Goal: Transaction & Acquisition: Purchase product/service

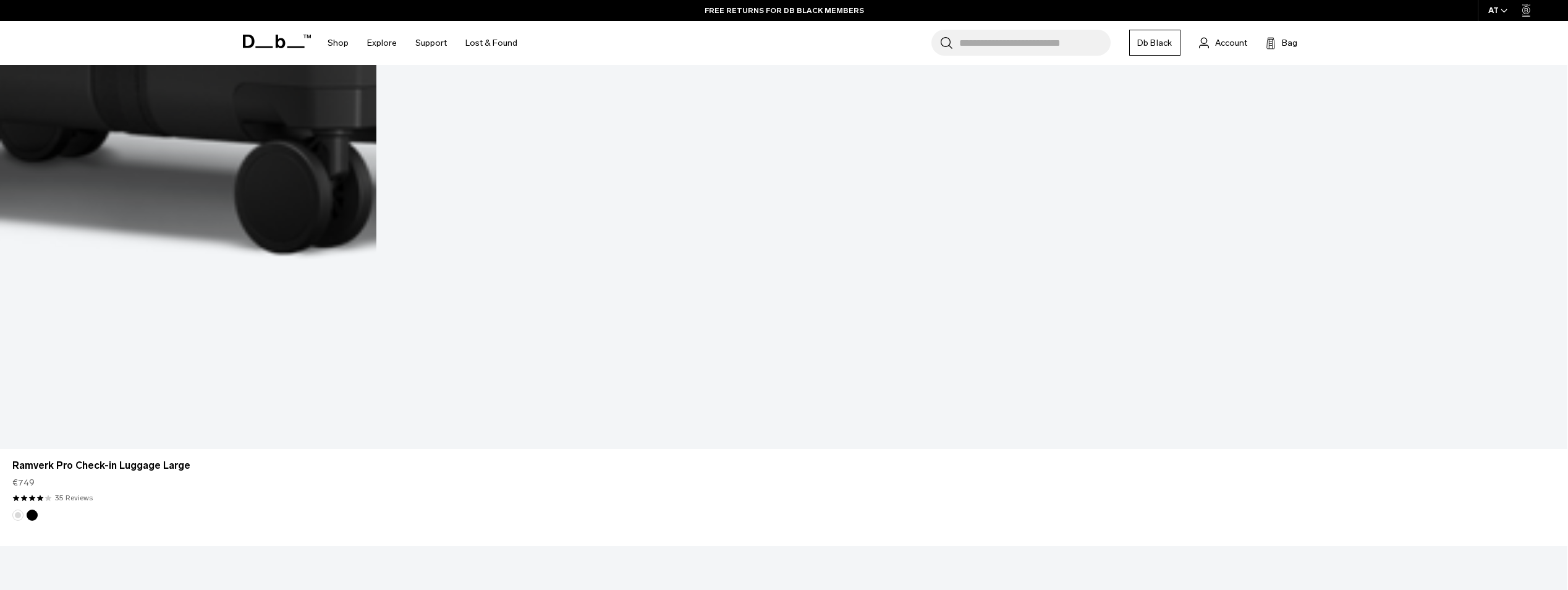
scroll to position [7182, 0]
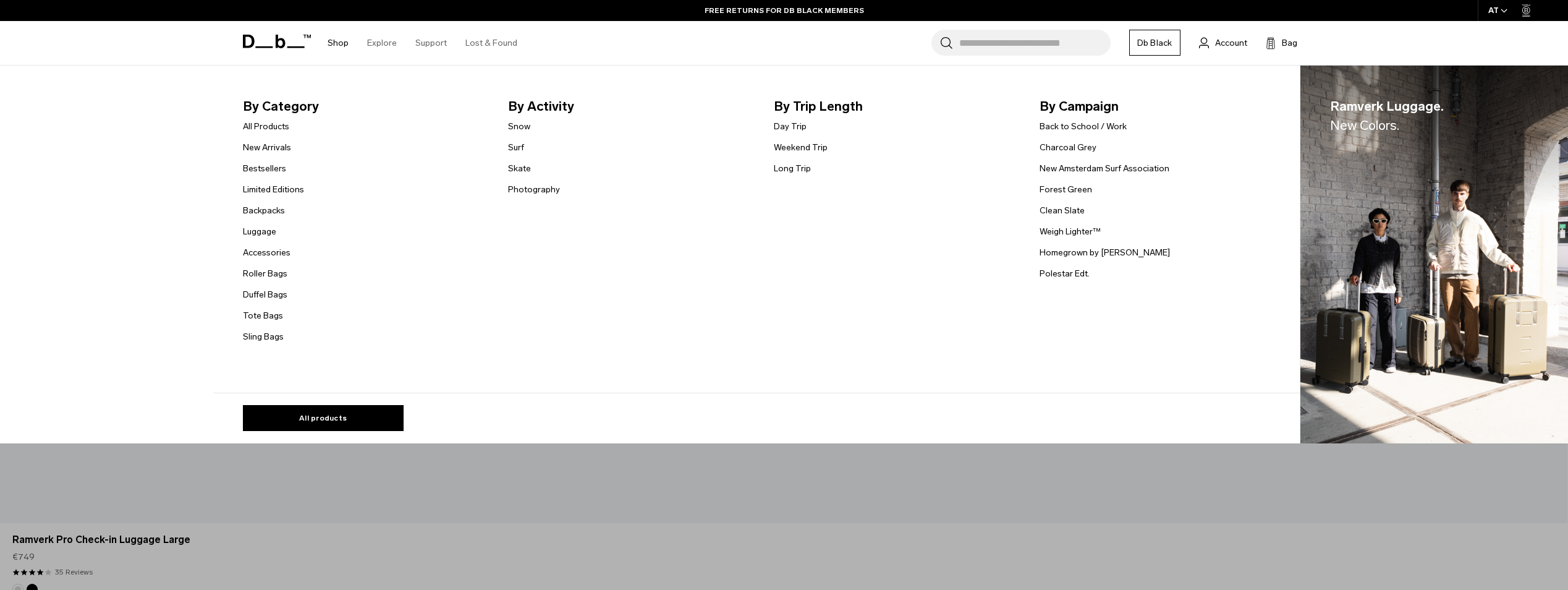
click at [335, 44] on link "Shop" at bounding box center [338, 42] width 21 height 44
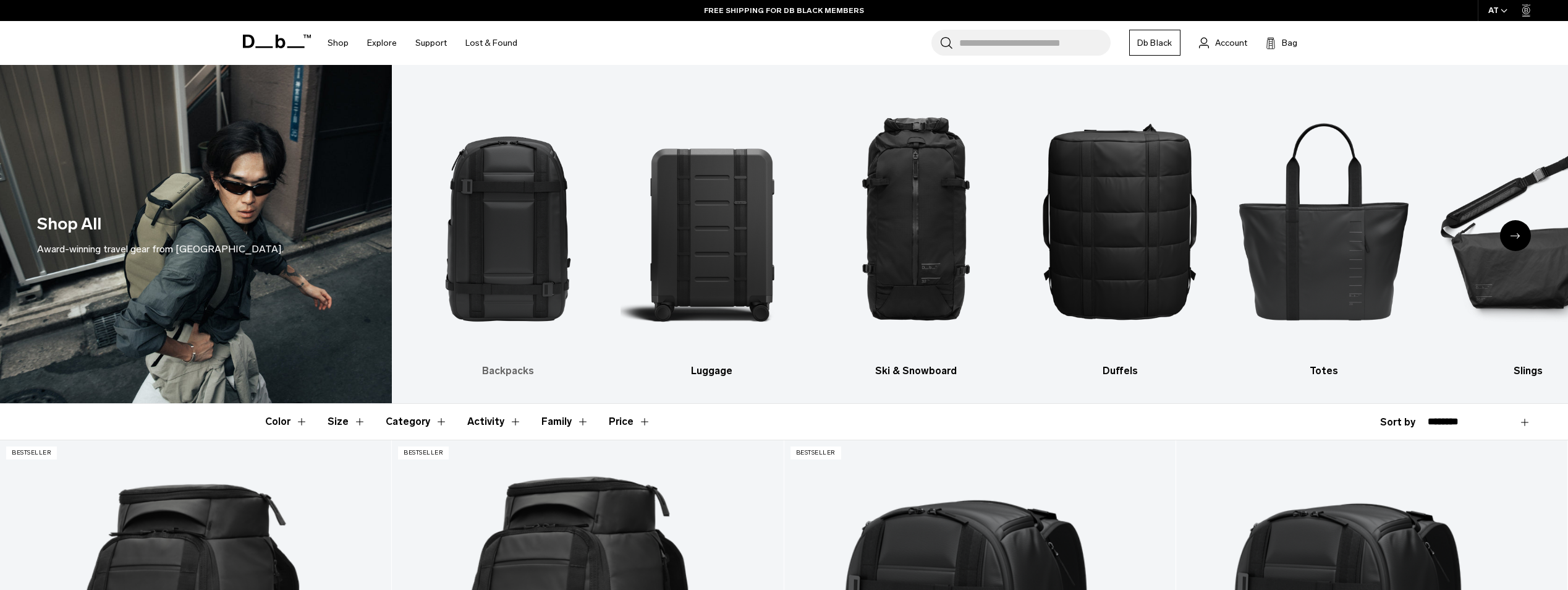
click at [505, 260] on img "1 / 10" at bounding box center [508, 221] width 183 height 274
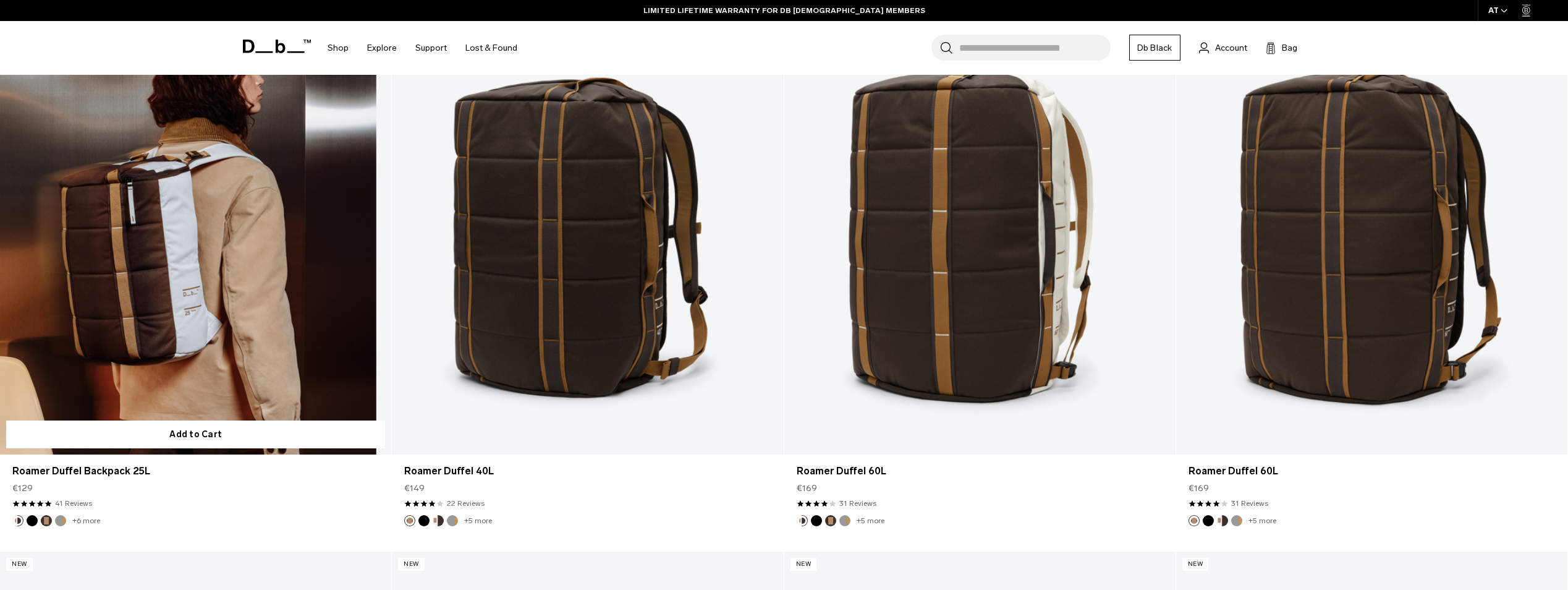
scroll to position [1484, 0]
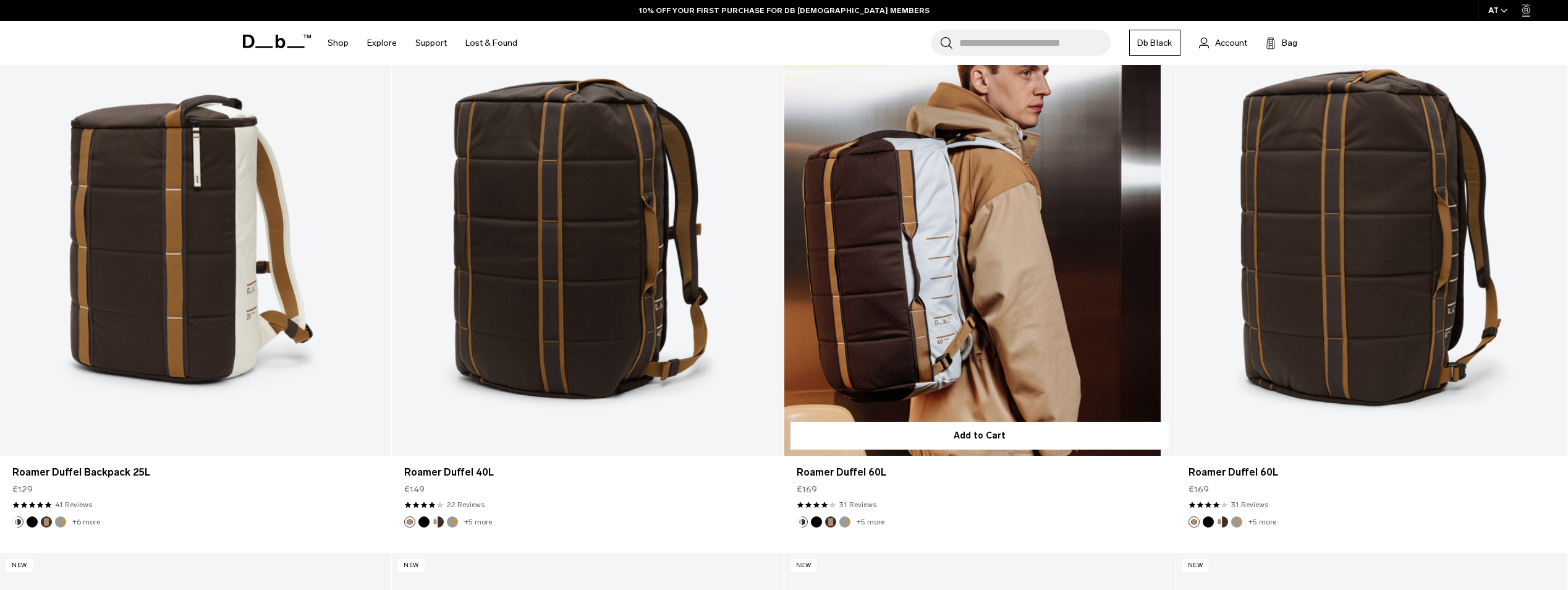
click at [926, 363] on link "Roamer Duffel 60L" at bounding box center [980, 238] width 392 height 435
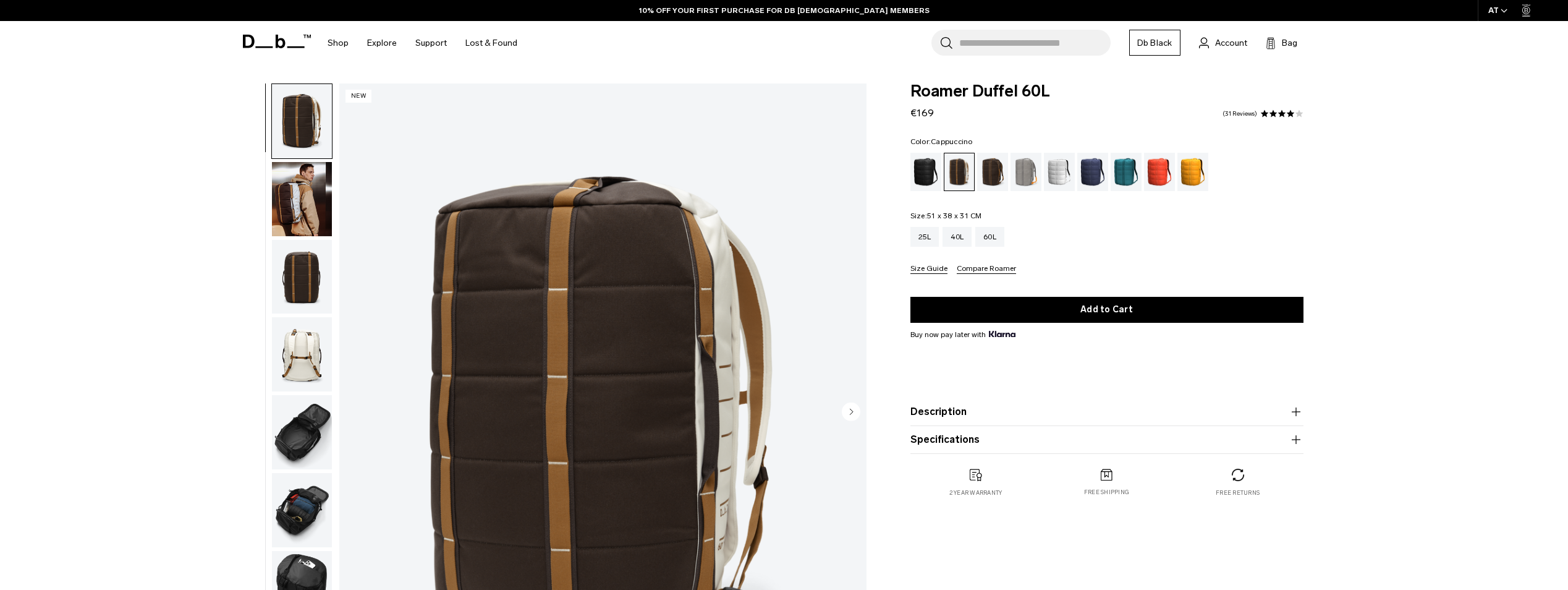
click at [299, 434] on img "button" at bounding box center [302, 432] width 60 height 74
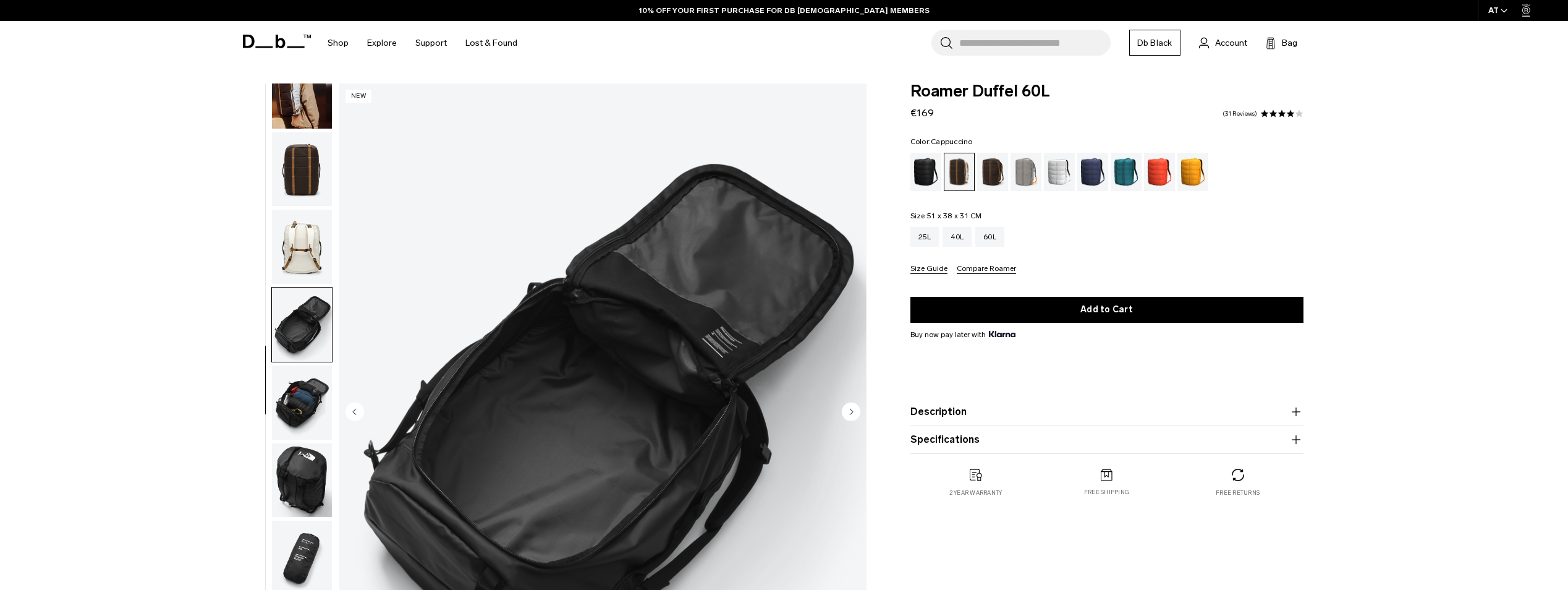
scroll to position [117, 0]
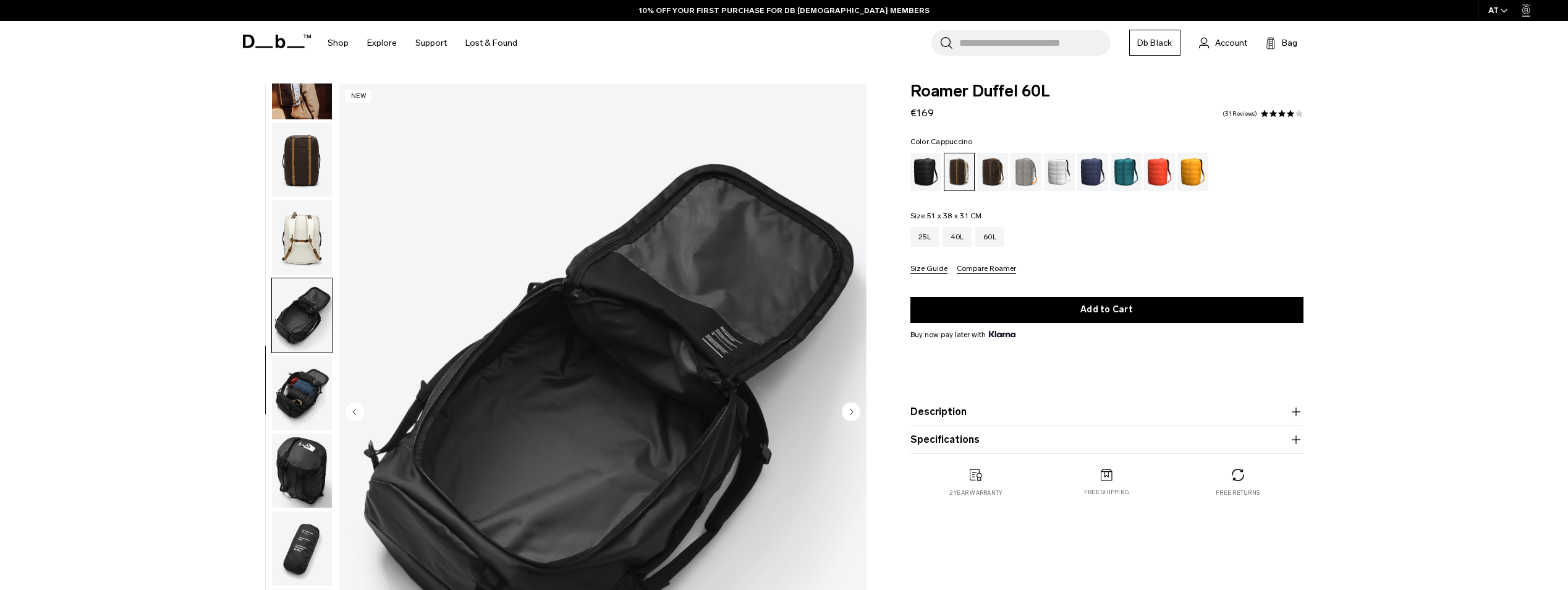
click at [301, 385] on img "button" at bounding box center [302, 393] width 60 height 74
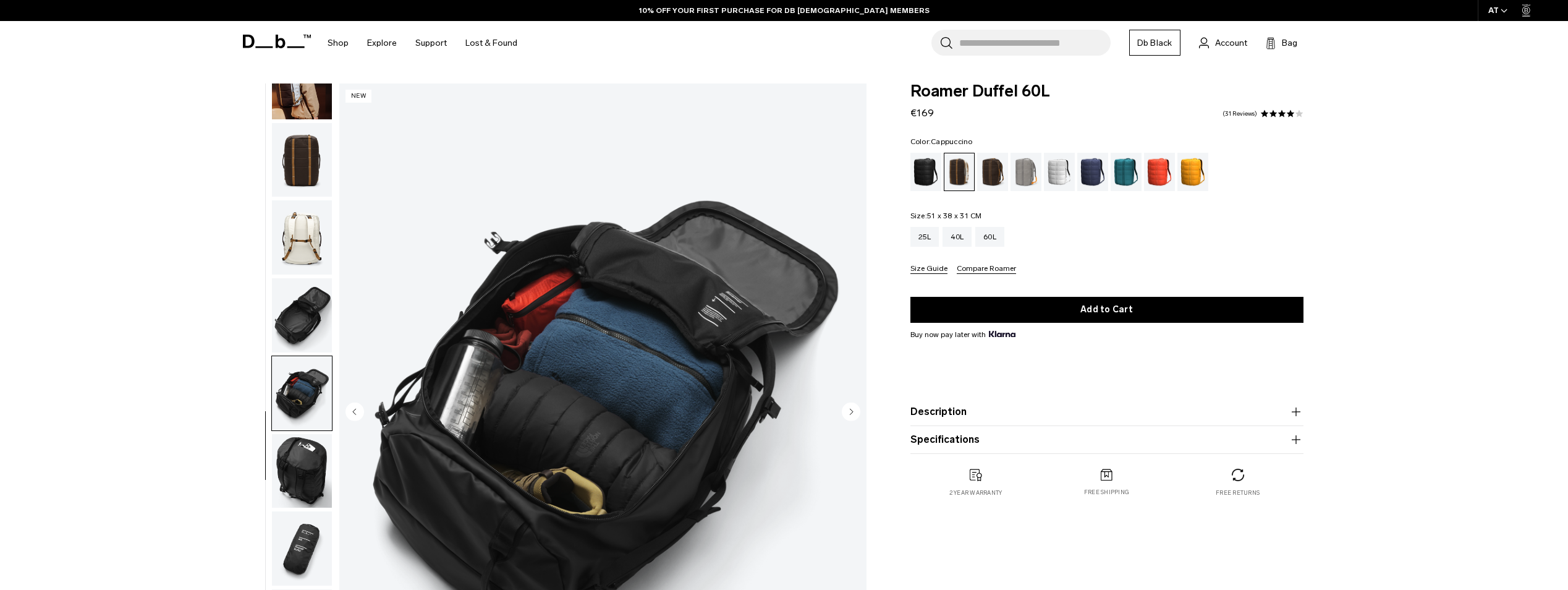
click at [304, 448] on img "button" at bounding box center [302, 471] width 60 height 74
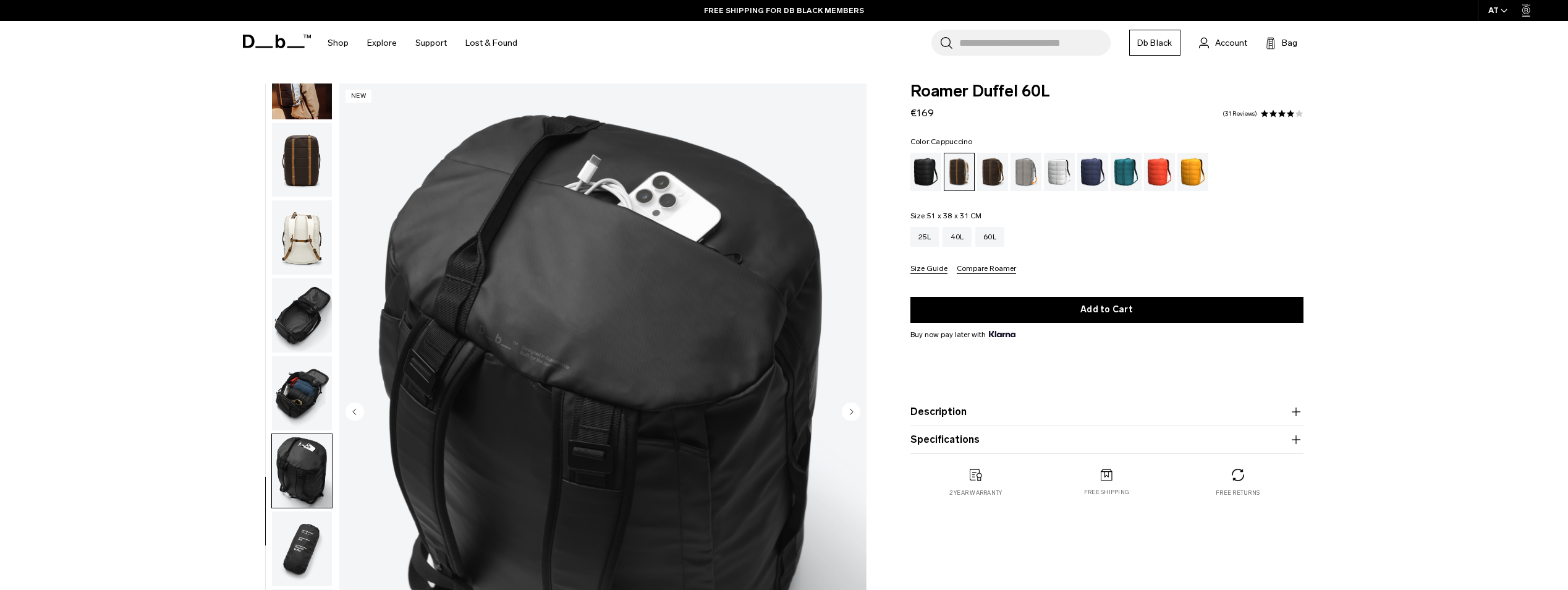
click at [303, 548] on img "button" at bounding box center [302, 549] width 60 height 74
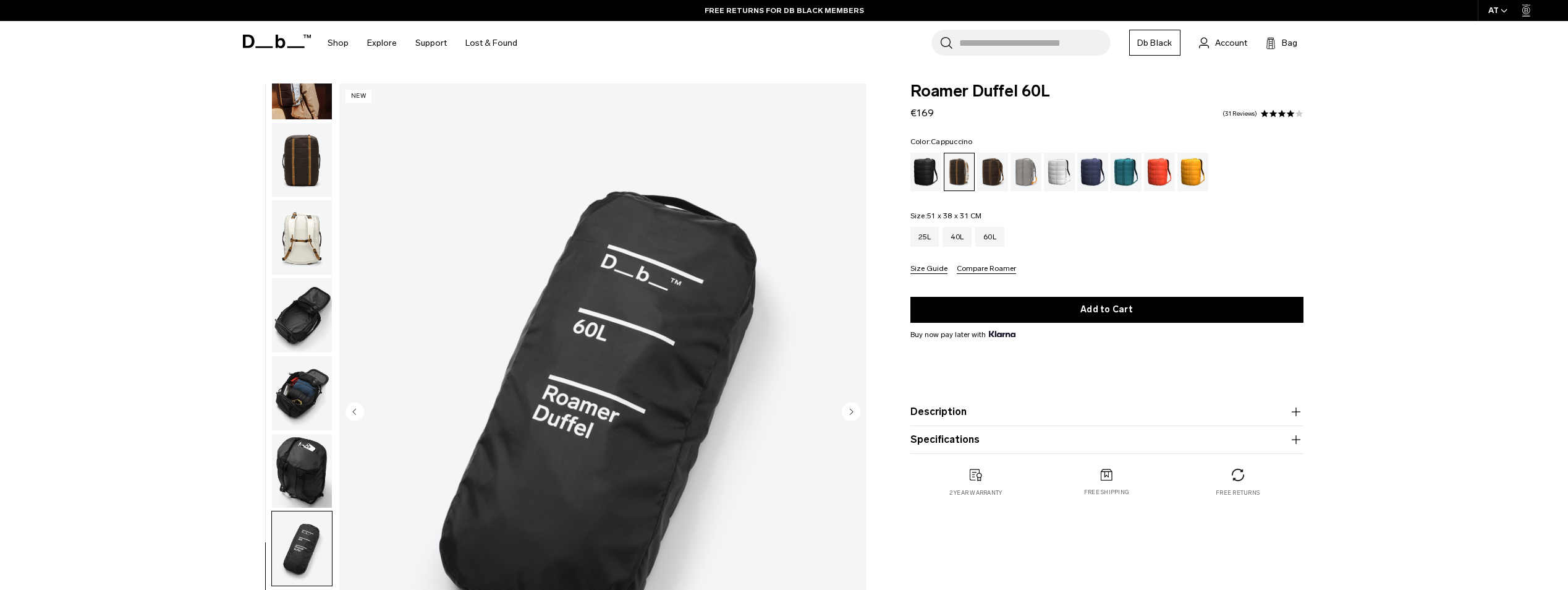
click at [295, 454] on img "button" at bounding box center [302, 471] width 60 height 74
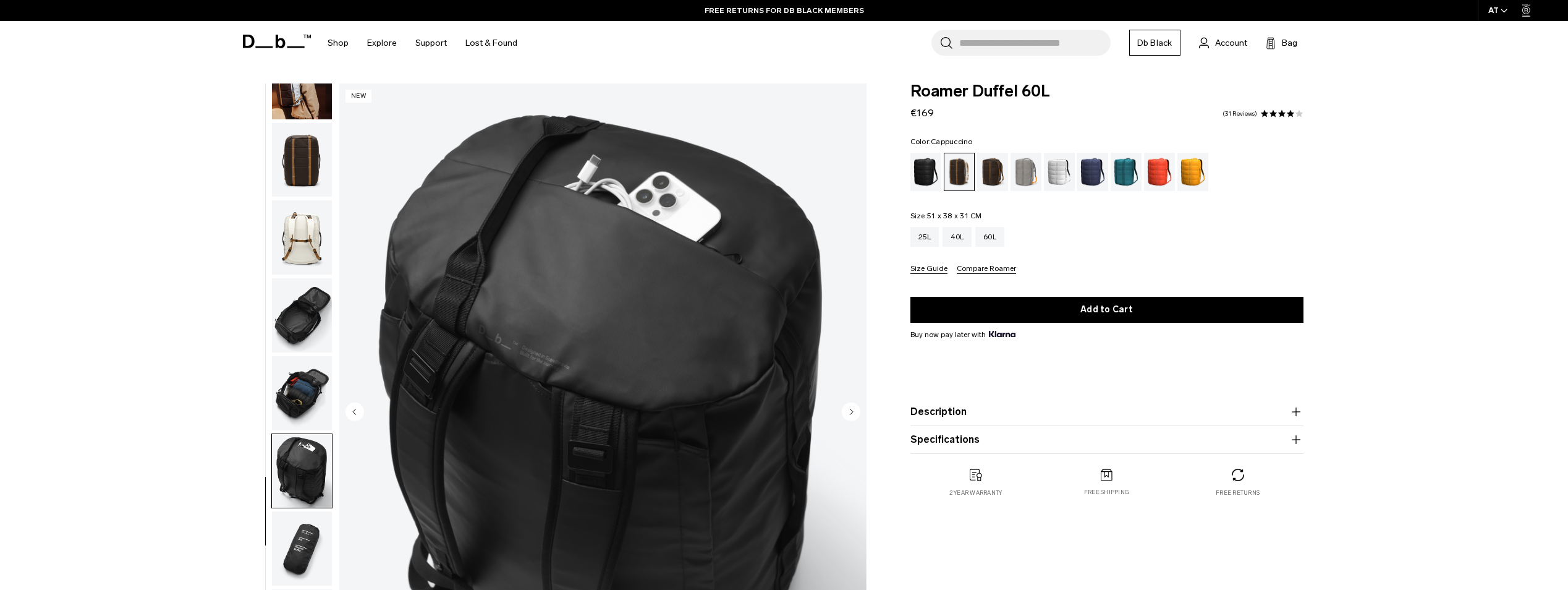
click at [291, 395] on img "button" at bounding box center [302, 393] width 60 height 74
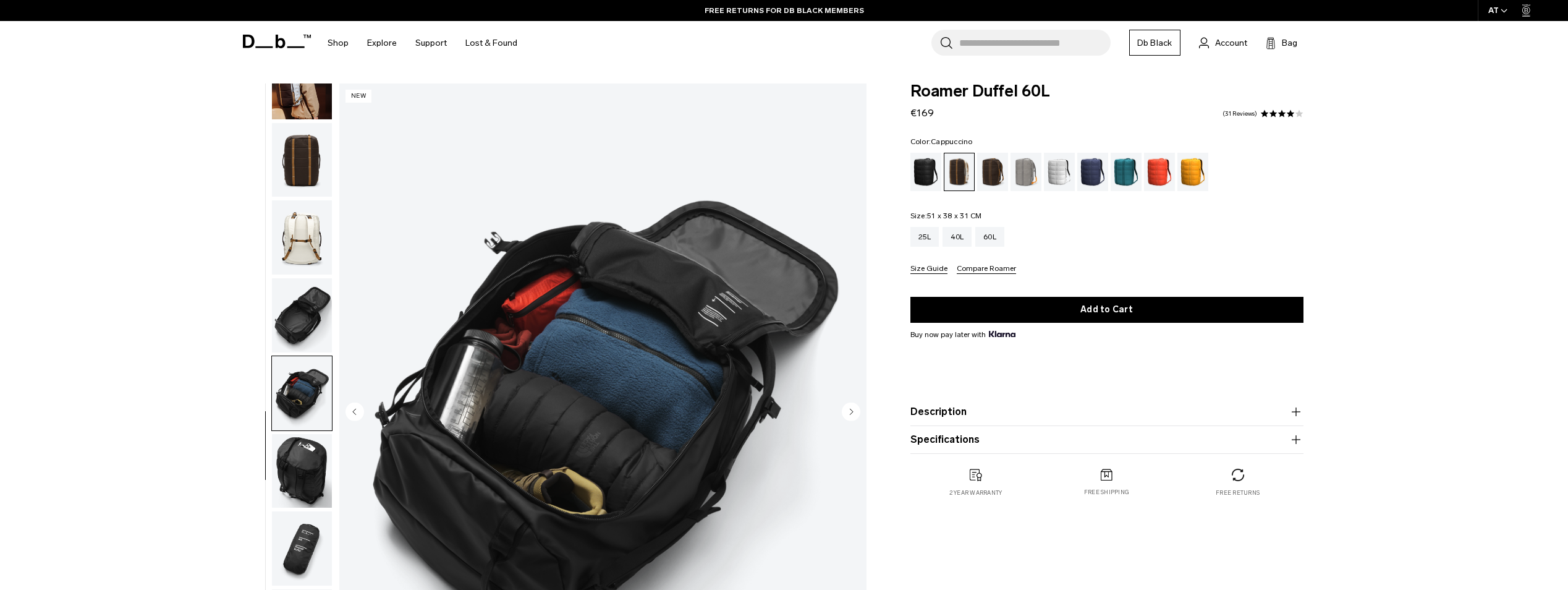
click at [307, 320] on img "button" at bounding box center [302, 315] width 60 height 74
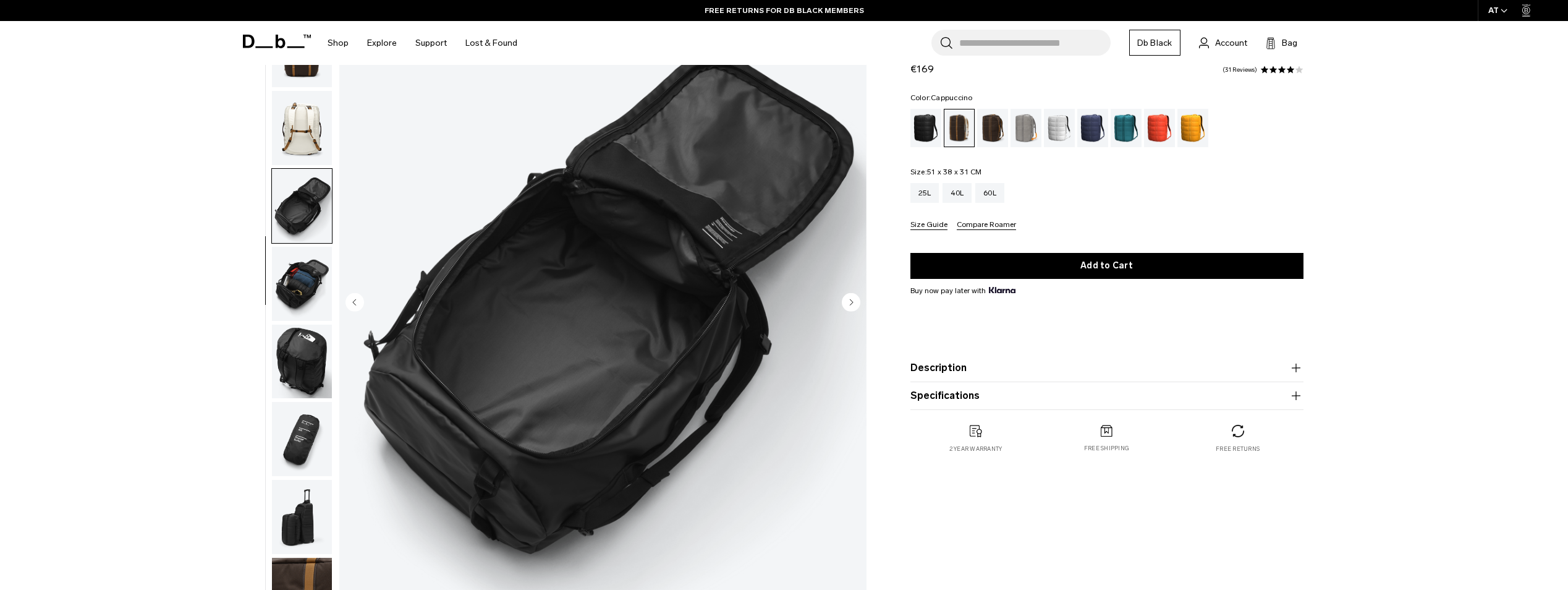
scroll to position [309, 0]
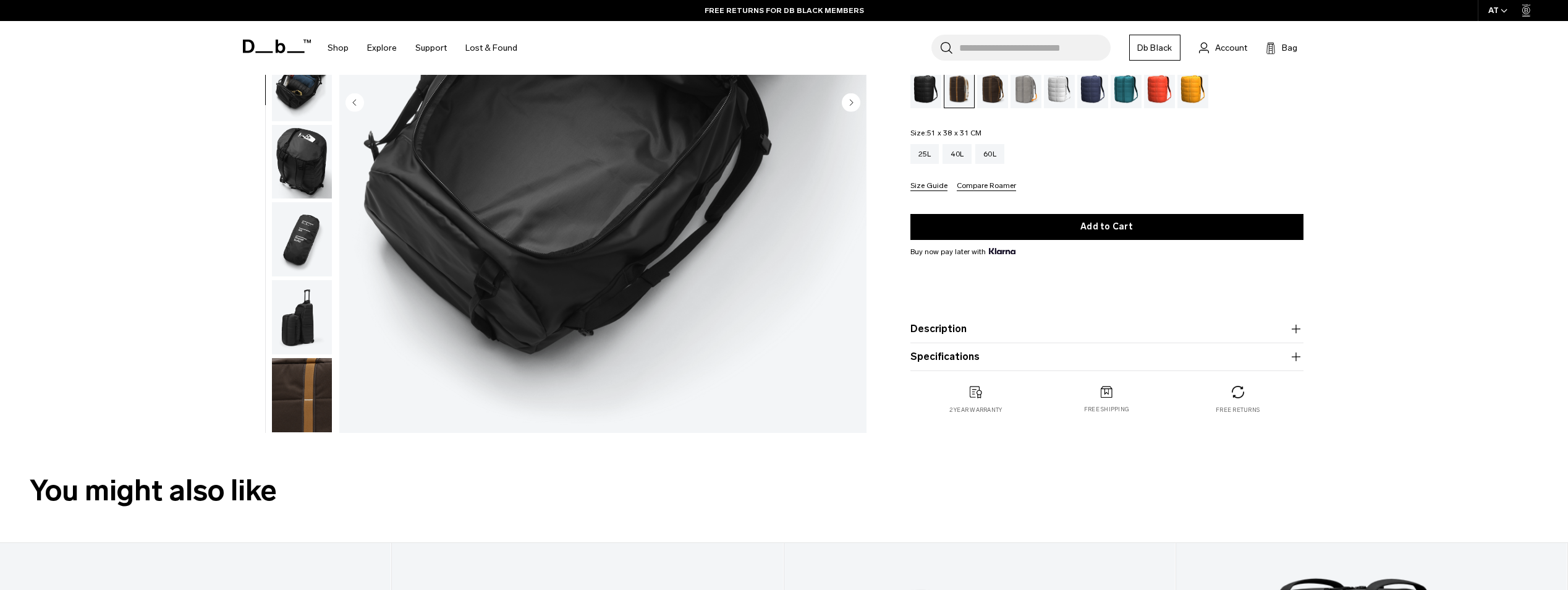
click at [314, 395] on img "button" at bounding box center [302, 395] width 60 height 74
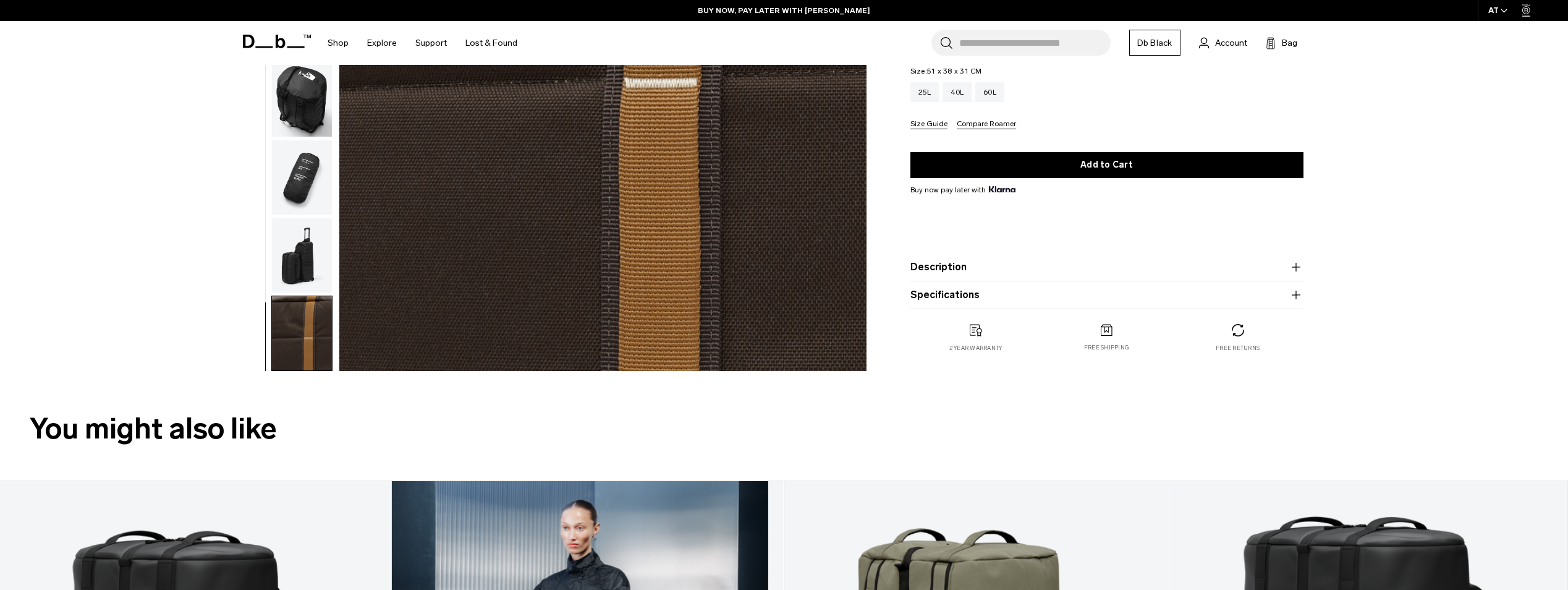
scroll to position [123, 0]
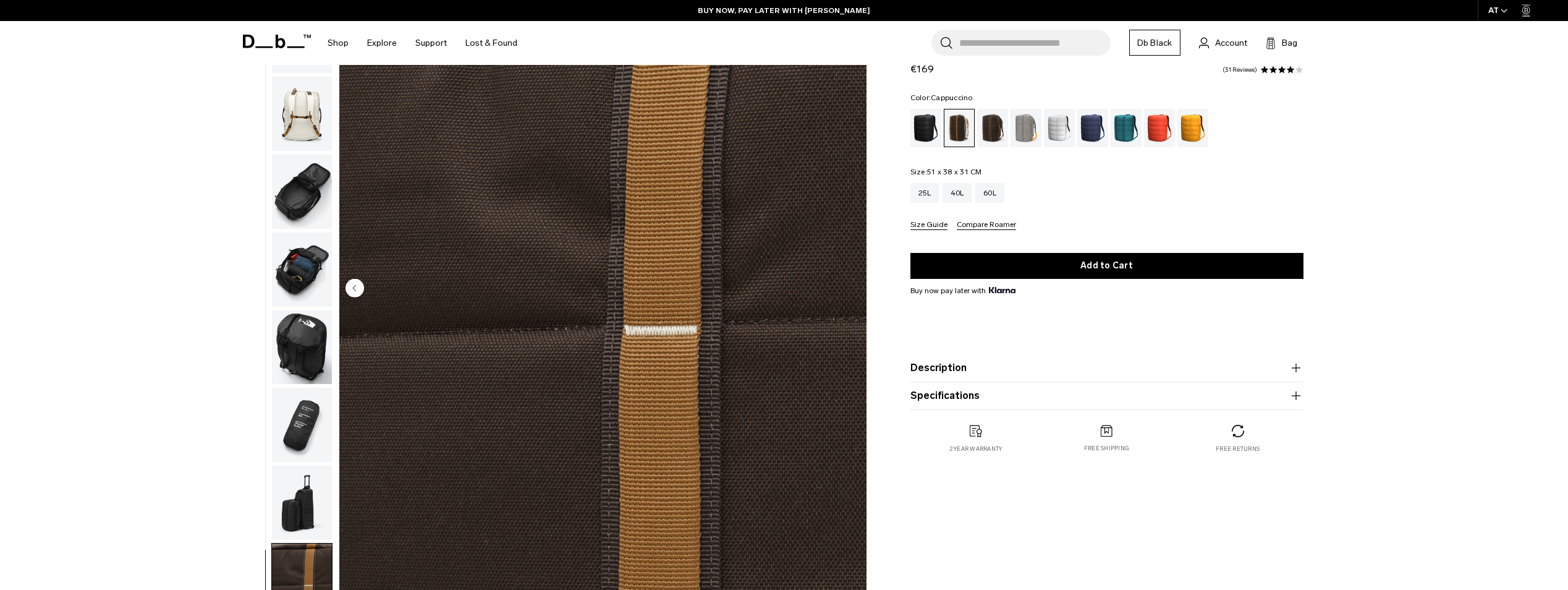
click at [980, 369] on button "Description" at bounding box center [1107, 369] width 393 height 15
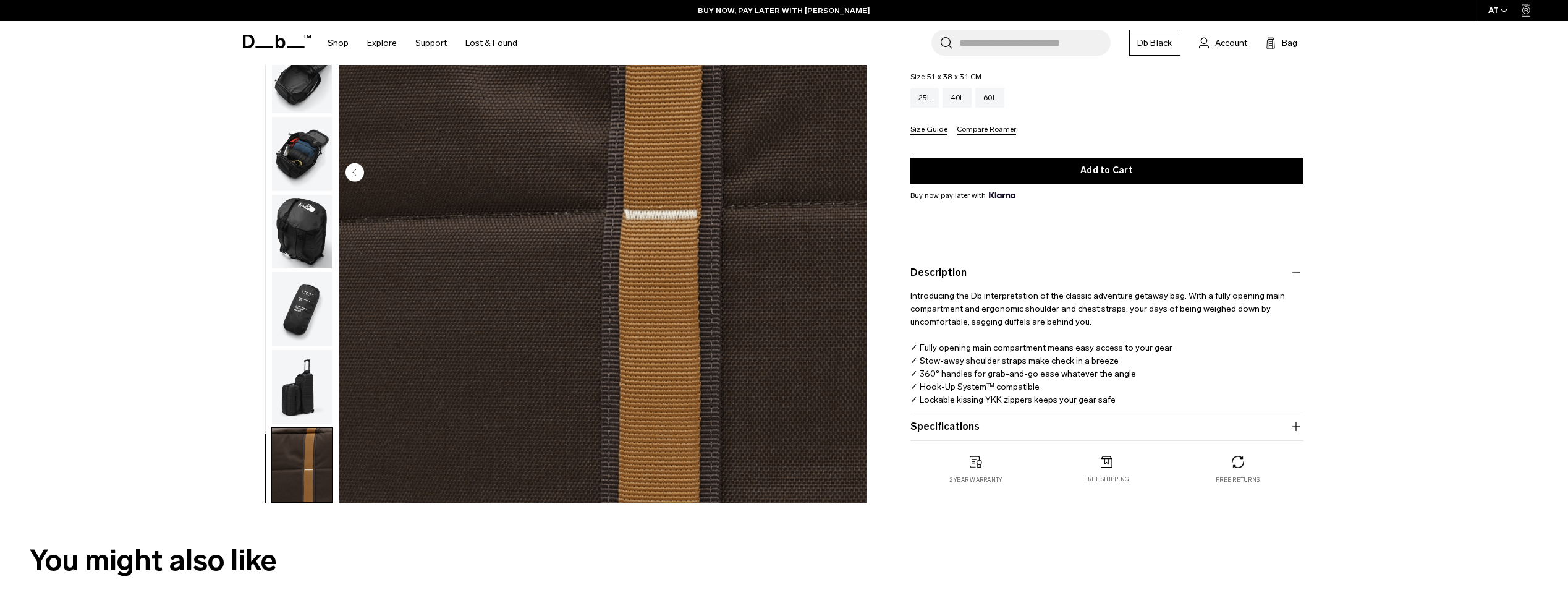
scroll to position [248, 0]
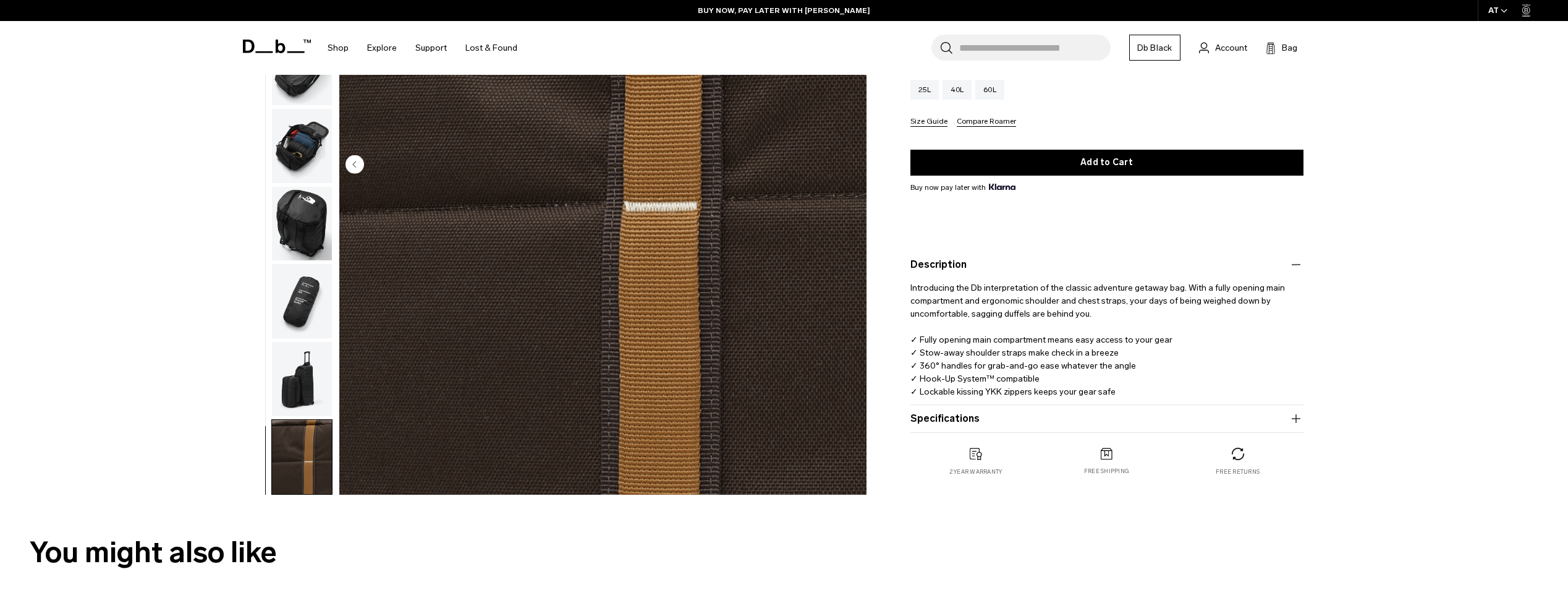
click at [982, 415] on button "Specifications" at bounding box center [1107, 419] width 393 height 15
